Goal: Complete application form

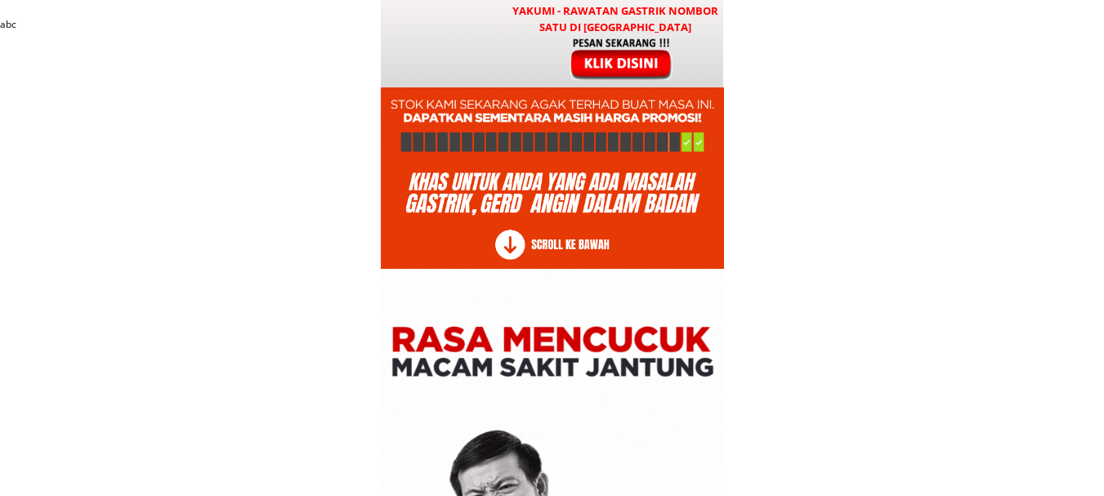
type input "số test"
type input "0123456789"
type input "số test"
type input "0123456789"
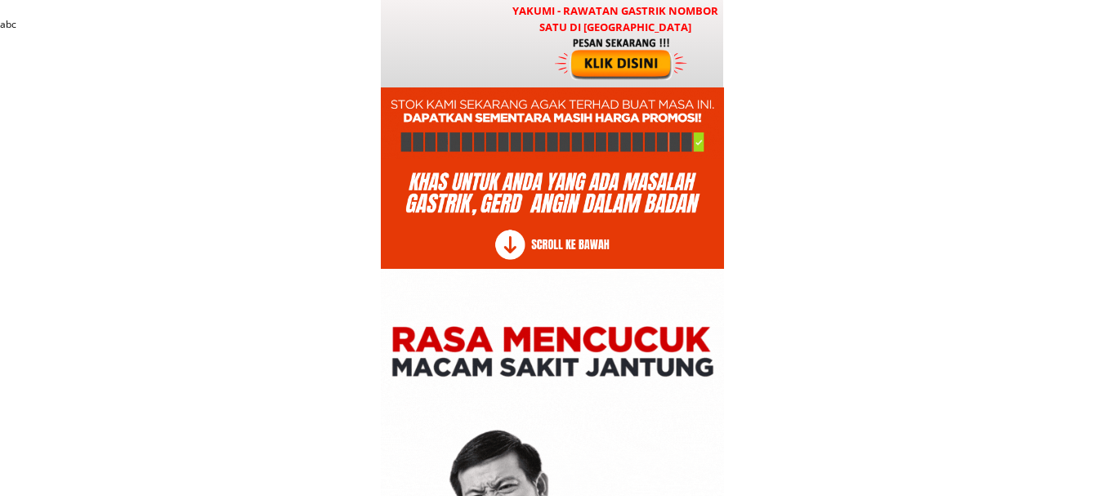
type input "số test"
